Goal: Transaction & Acquisition: Purchase product/service

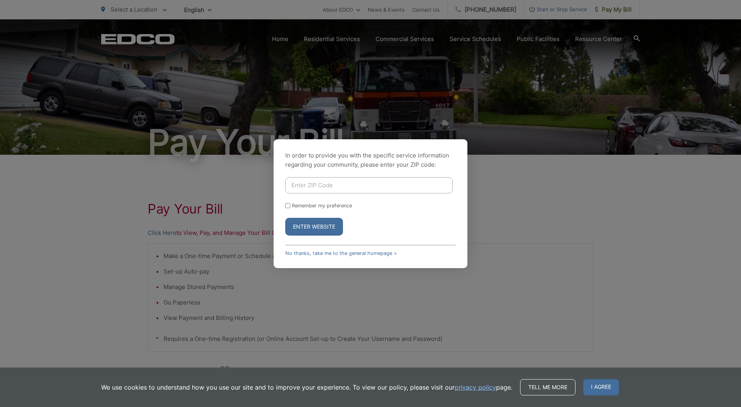
click at [306, 185] on input "Enter ZIP Code" at bounding box center [368, 185] width 167 height 16
type input "92019"
click at [314, 225] on button "Enter Website" at bounding box center [314, 227] width 58 height 18
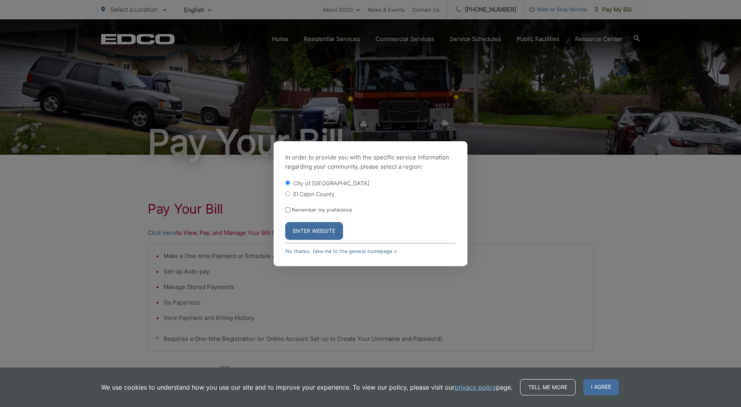
click at [287, 196] on input "El Cajon County" at bounding box center [287, 193] width 5 height 5
radio input "true"
click at [308, 229] on button "Enter Website" at bounding box center [314, 231] width 58 height 18
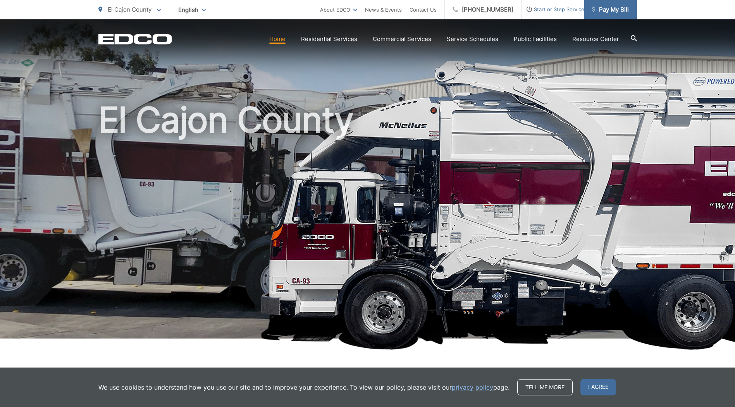
click at [613, 8] on span "Pay My Bill" at bounding box center [610, 9] width 37 height 9
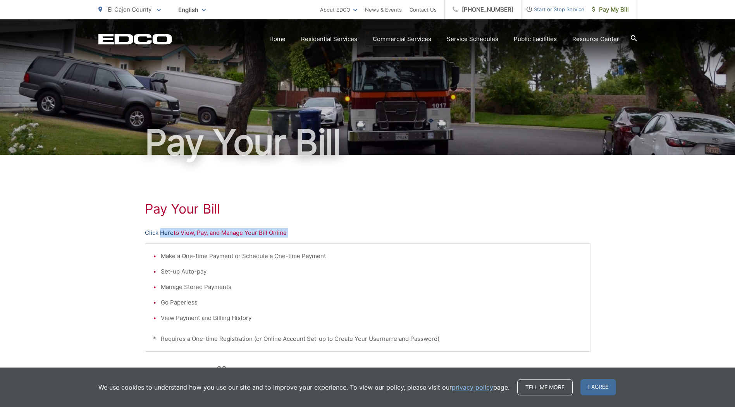
click at [160, 237] on div "Pay Your [PERSON_NAME] Here to View, Pay, and Manage Your Bill Online Make a On…" at bounding box center [367, 329] width 445 height 348
click at [147, 235] on link "Click Here" at bounding box center [159, 233] width 29 height 9
